Goal: Participate in discussion

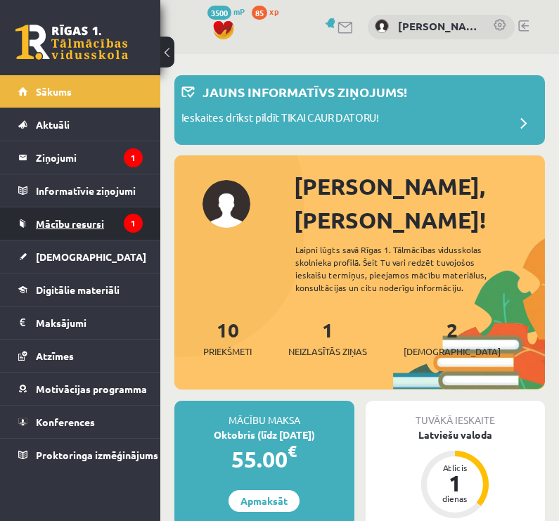
click at [94, 223] on span "Mācību resursi" at bounding box center [70, 223] width 68 height 13
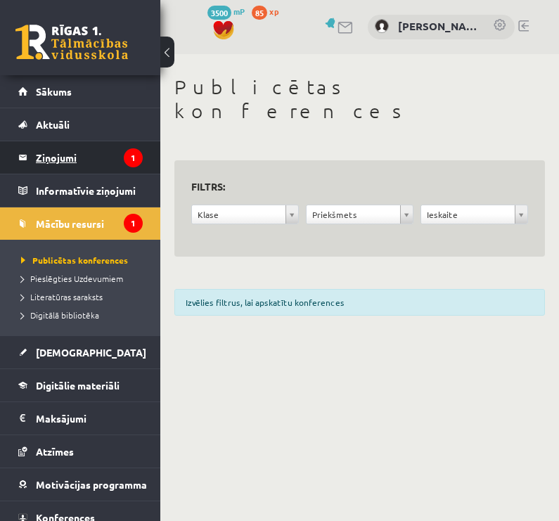
click at [109, 157] on legend "Ziņojumi 1" at bounding box center [89, 157] width 107 height 32
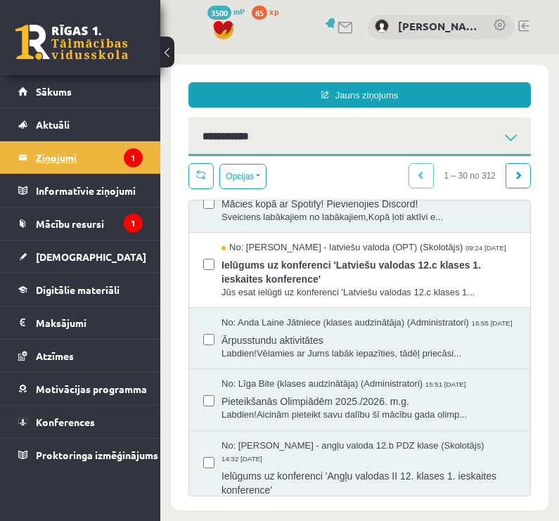
scroll to position [32, 0]
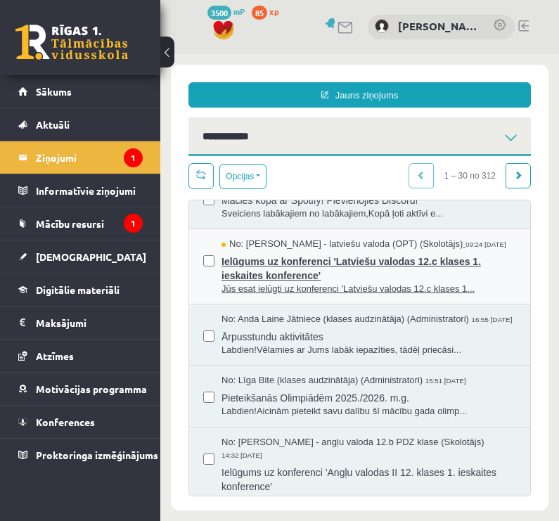
click at [427, 269] on span "Ielūgums uz konferenci 'Latviešu valodas 12.c klases 1. ieskaites konference'" at bounding box center [368, 267] width 294 height 32
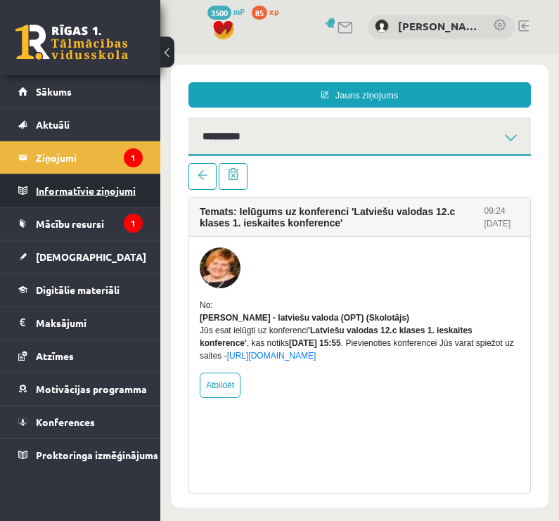
scroll to position [0, 0]
click at [127, 223] on icon "1" at bounding box center [133, 223] width 19 height 19
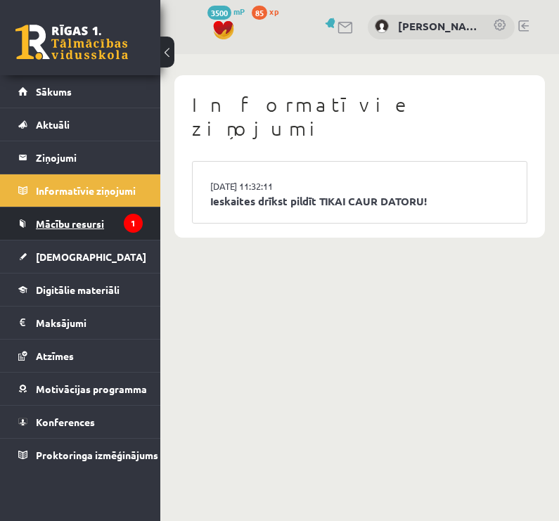
click at [119, 219] on link "Mācību resursi" at bounding box center [80, 223] width 124 height 32
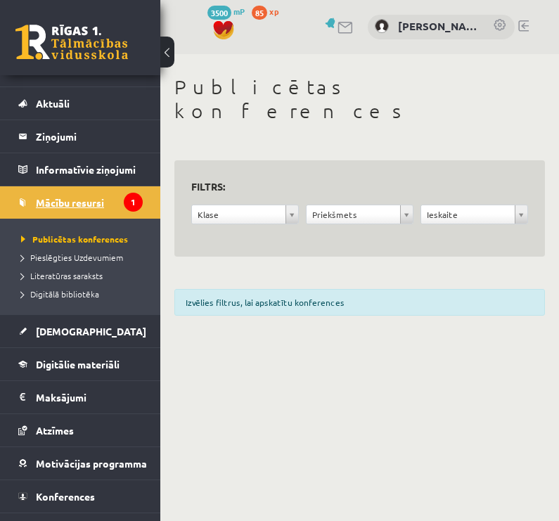
scroll to position [20, 0]
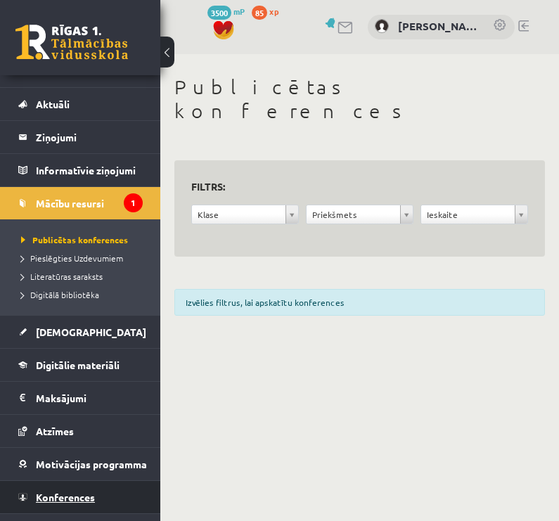
click at [125, 495] on link "Konferences" at bounding box center [80, 497] width 124 height 32
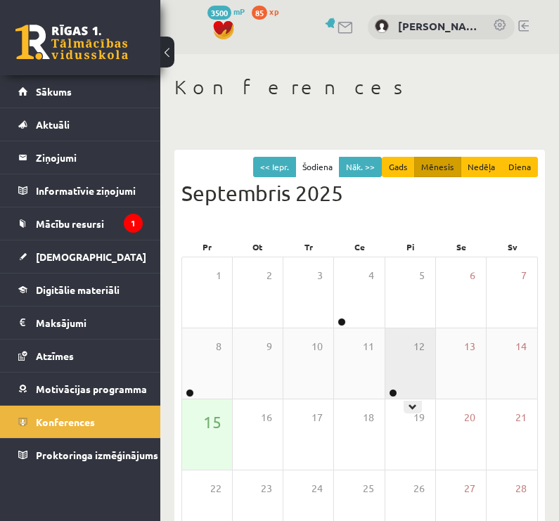
click at [414, 384] on div "12" at bounding box center [410, 363] width 50 height 70
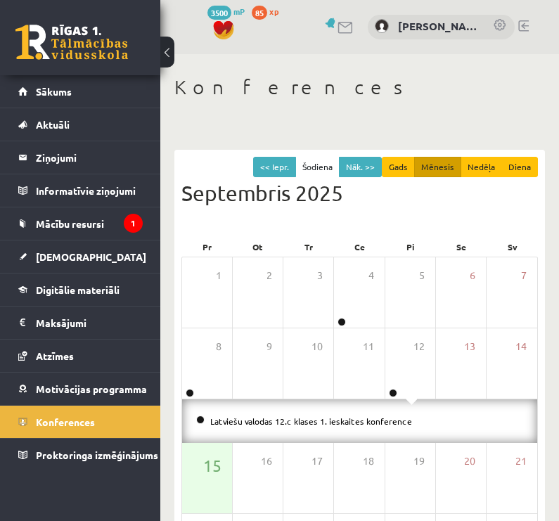
click at [358, 412] on div "Latviešu valodas 12.c klases 1. ieskaites konference" at bounding box center [359, 421] width 355 height 44
click at [365, 422] on link "Latviešu valodas 12.c klases 1. ieskaites konference" at bounding box center [311, 420] width 202 height 11
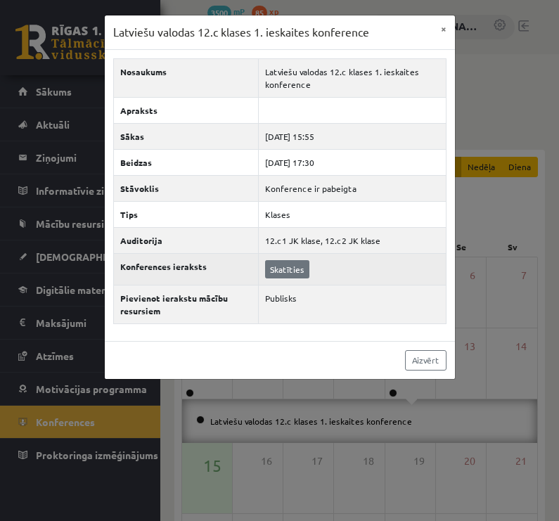
click at [294, 264] on link "Skatīties" at bounding box center [287, 269] width 44 height 18
